Goal: Check status

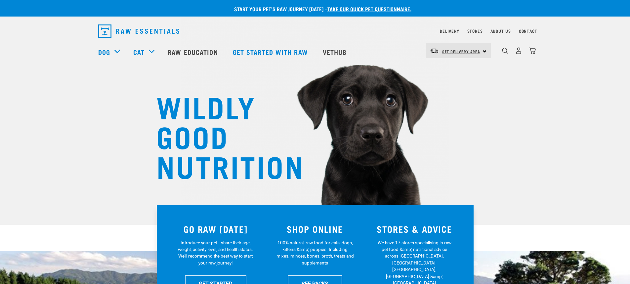
click at [470, 50] on span "Set Delivery Area" at bounding box center [461, 51] width 38 height 2
click at [443, 72] on link "[GEOGRAPHIC_DATA]" at bounding box center [457, 69] width 63 height 15
click at [455, 32] on link "Delivery" at bounding box center [449, 31] width 19 height 2
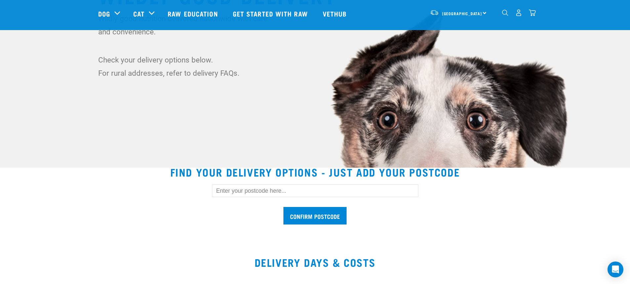
scroll to position [66, 0]
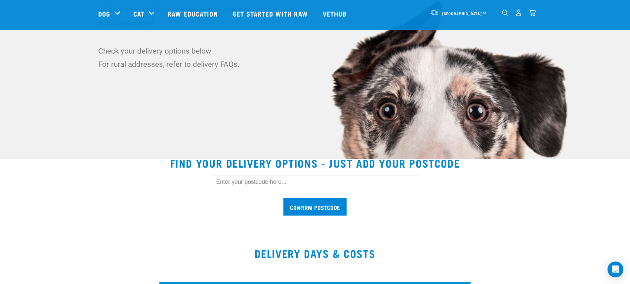
click at [227, 180] on input "text" at bounding box center [315, 182] width 206 height 13
click at [325, 212] on input "Confirm postcode" at bounding box center [314, 207] width 63 height 18
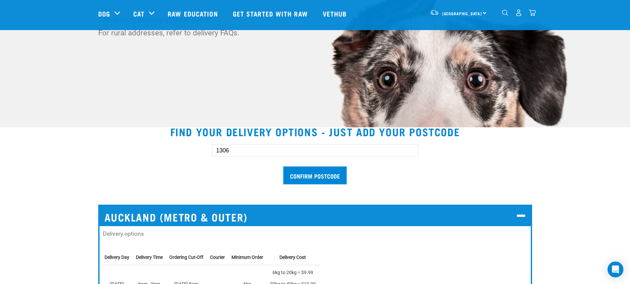
scroll to position [99, 0]
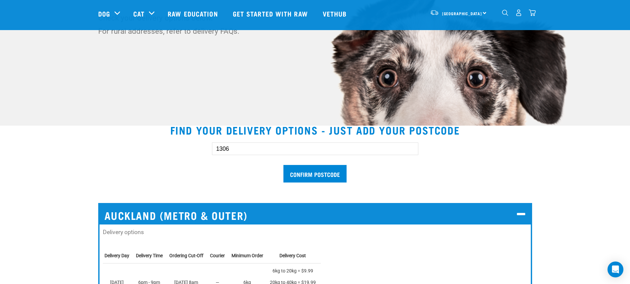
drag, startPoint x: 235, startPoint y: 149, endPoint x: 195, endPoint y: 148, distance: 39.7
click at [195, 148] on div "1306 Confirm postcode" at bounding box center [315, 159] width 455 height 55
type input "5712"
click at [305, 170] on input "Confirm postcode" at bounding box center [314, 174] width 63 height 18
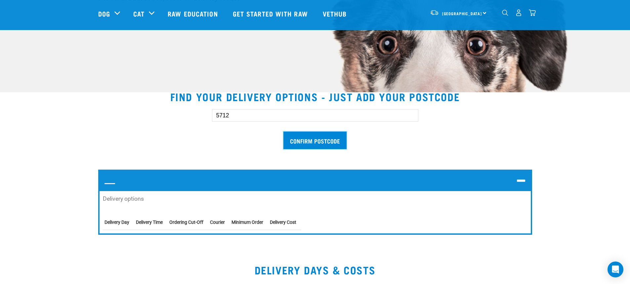
scroll to position [132, 0]
click at [308, 140] on input "Confirm postcode" at bounding box center [314, 141] width 63 height 18
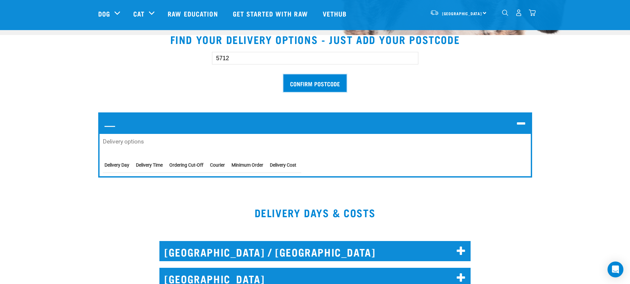
scroll to position [198, 0]
